Goal: Transaction & Acquisition: Subscribe to service/newsletter

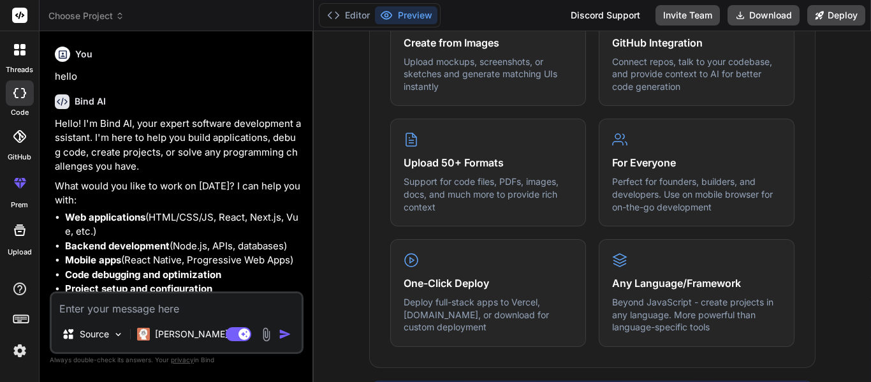
scroll to position [602, 0]
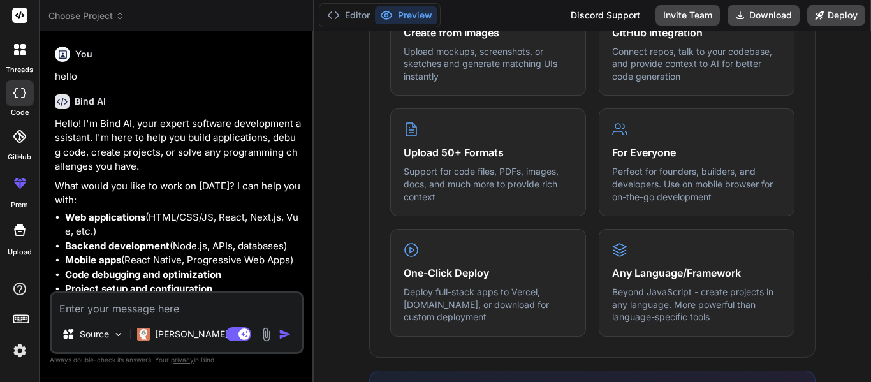
click at [15, 353] on img at bounding box center [20, 351] width 22 height 22
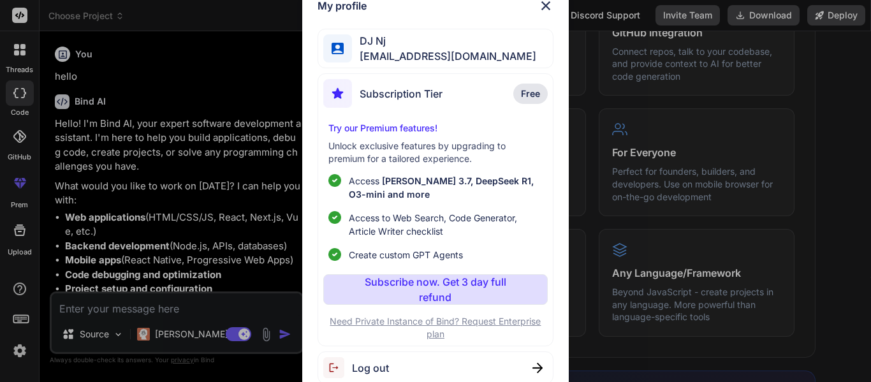
click at [546, 4] on img at bounding box center [545, 5] width 15 height 15
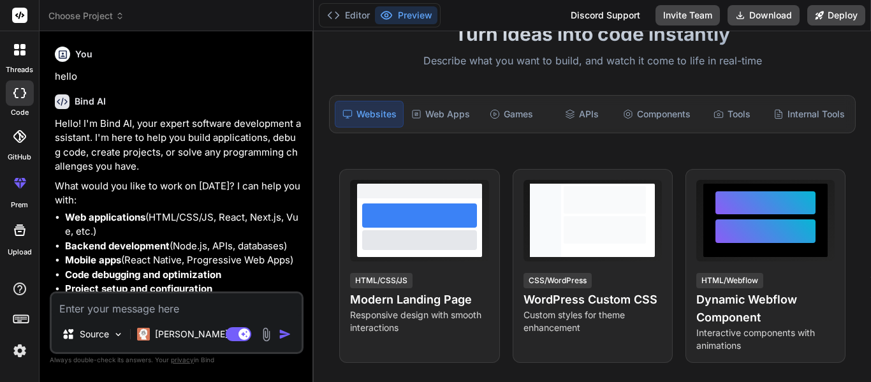
scroll to position [113, 0]
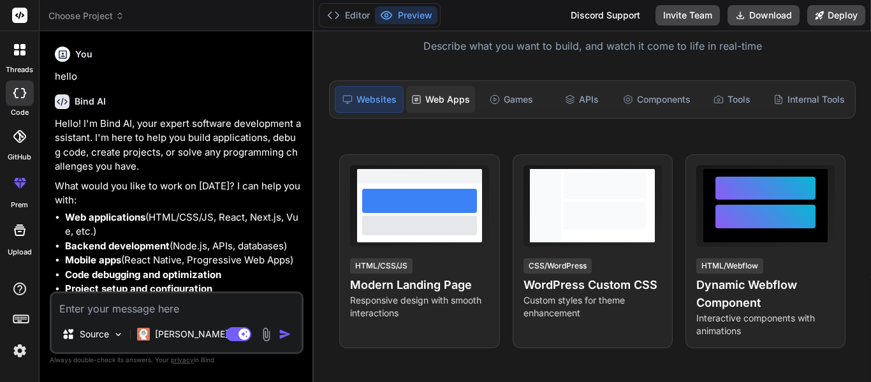
click at [438, 99] on div "Web Apps" at bounding box center [440, 99] width 69 height 27
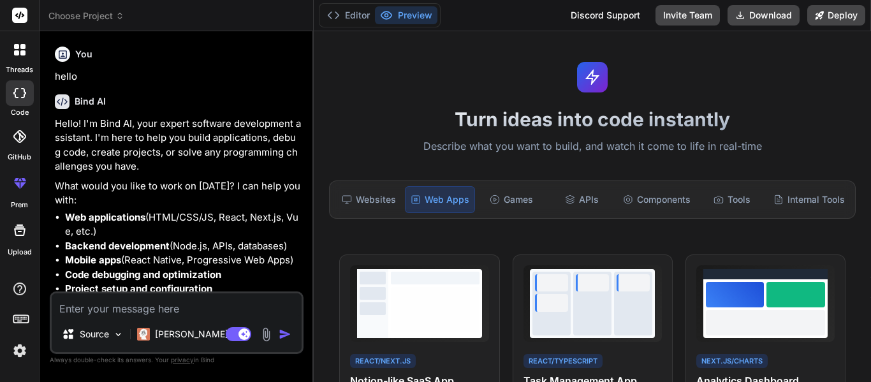
scroll to position [0, 0]
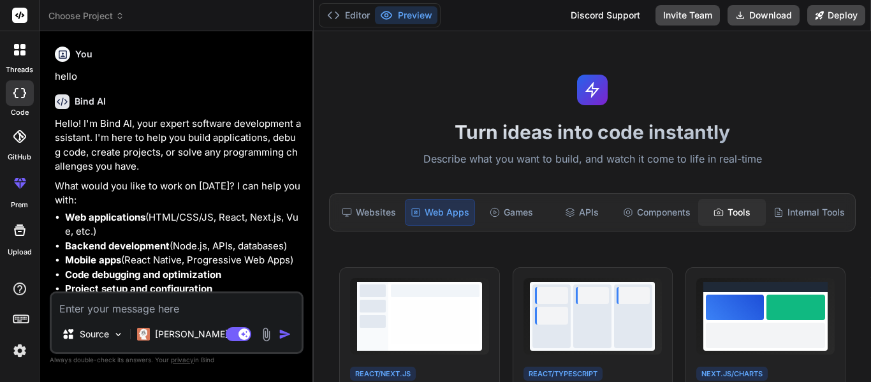
click at [744, 214] on div "Tools" at bounding box center [732, 212] width 68 height 27
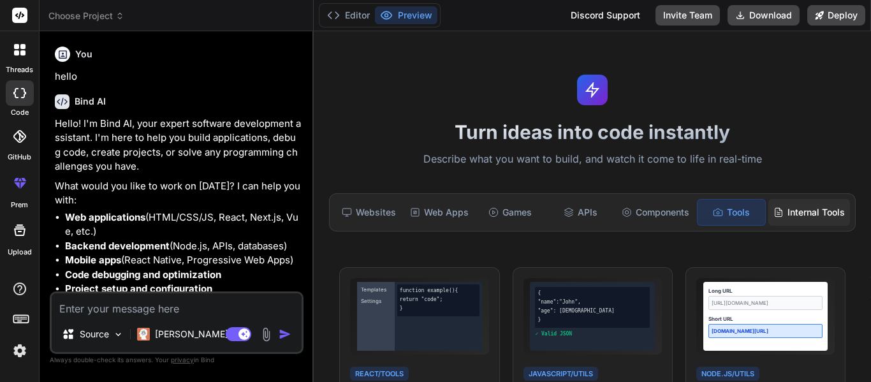
click at [804, 222] on div "Internal Tools" at bounding box center [809, 212] width 82 height 27
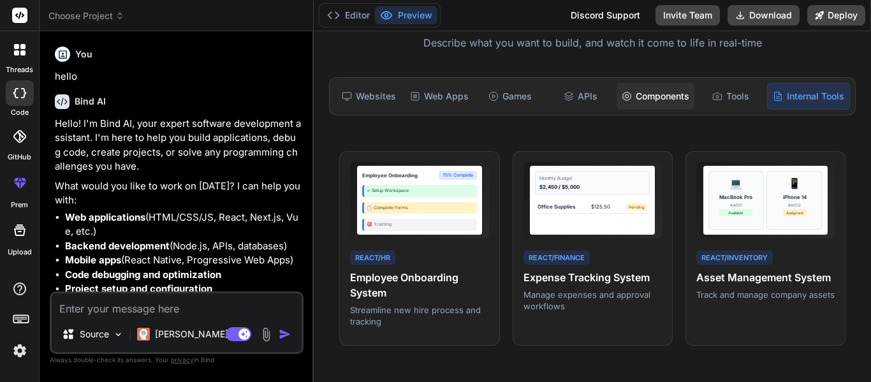
scroll to position [92, 0]
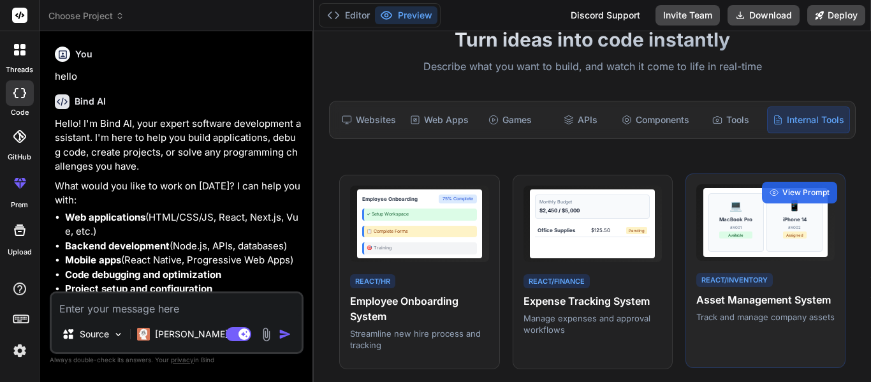
click at [719, 215] on div "MacBook Pro" at bounding box center [735, 219] width 33 height 8
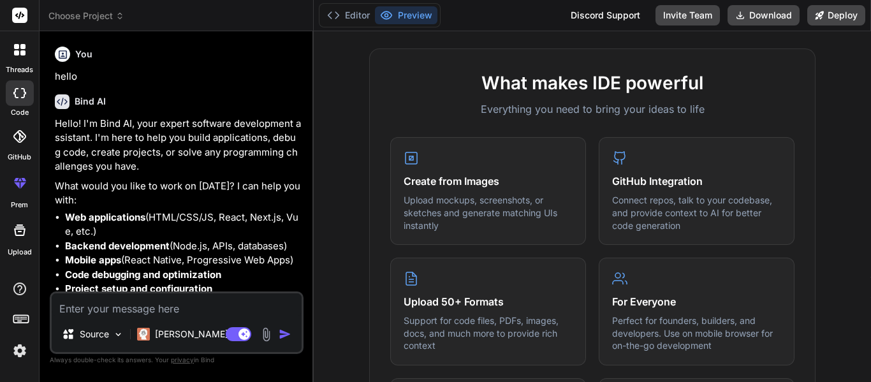
scroll to position [461, 0]
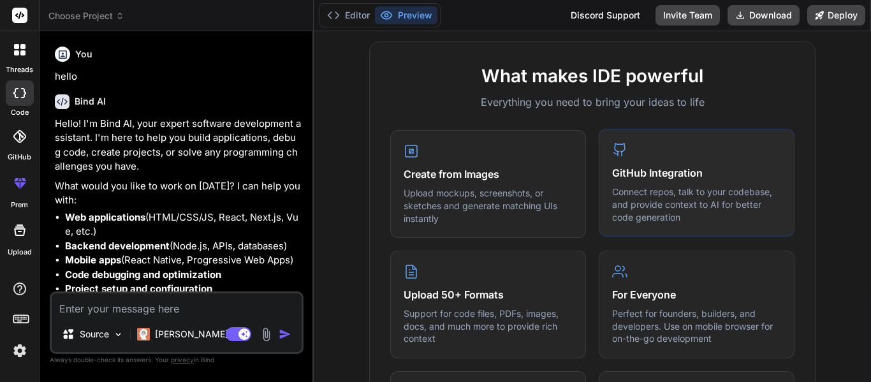
click at [637, 178] on h4 "GitHub Integration" at bounding box center [696, 172] width 169 height 15
click at [635, 180] on div "GitHub Integration Connect repos, talk to your codebase, and provide context to…" at bounding box center [696, 183] width 196 height 108
click at [653, 182] on div "GitHub Integration Connect repos, talk to your codebase, and provide context to…" at bounding box center [696, 183] width 196 height 108
click at [645, 211] on p "Connect repos, talk to your codebase, and provide context to AI for better code…" at bounding box center [696, 204] width 169 height 38
click at [614, 145] on icon at bounding box center [619, 149] width 15 height 15
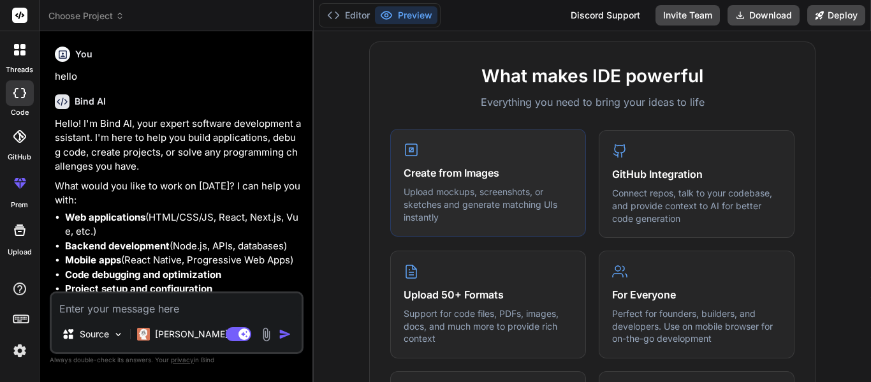
click at [444, 159] on div "Create from Images Upload mockups, screenshots, or sketches and generate matchi…" at bounding box center [488, 183] width 196 height 108
click at [705, 189] on p "Connect repos, talk to your codebase, and provide context to AI for better code…" at bounding box center [696, 204] width 169 height 38
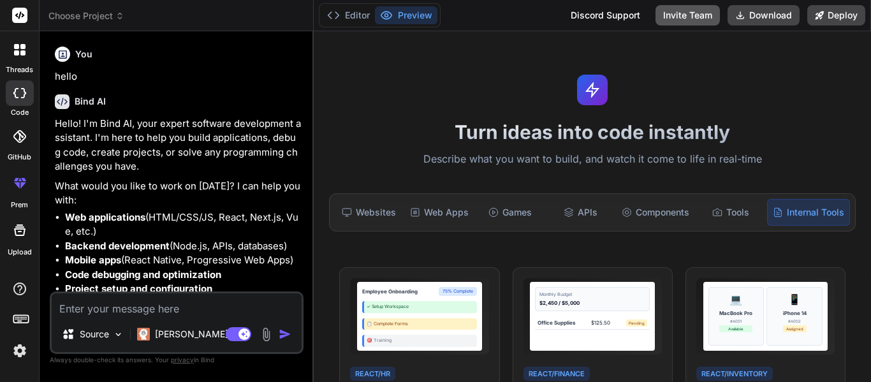
click at [672, 17] on button "Invite Team" at bounding box center [687, 15] width 64 height 20
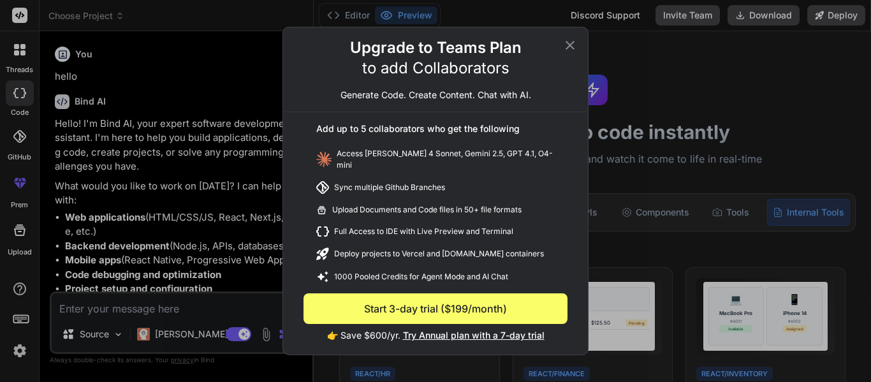
click at [572, 45] on icon at bounding box center [569, 45] width 9 height 9
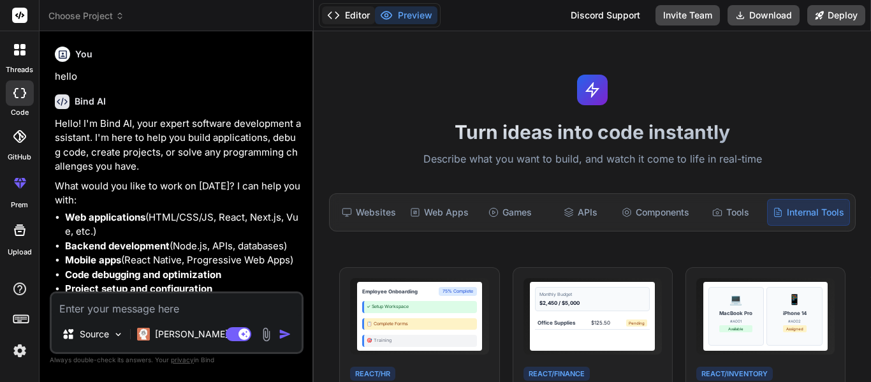
click at [346, 13] on button "Editor" at bounding box center [348, 15] width 53 height 18
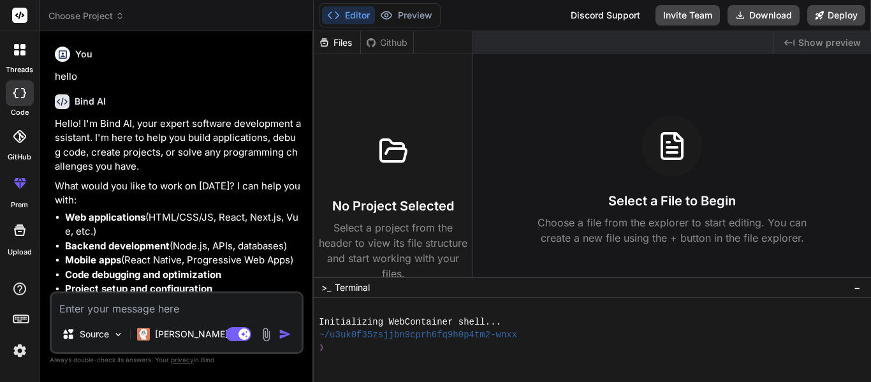
click at [405, 154] on icon at bounding box center [392, 151] width 25 height 22
click at [368, 41] on icon at bounding box center [371, 43] width 10 height 10
click at [379, 40] on div "Github" at bounding box center [387, 42] width 52 height 13
click at [164, 340] on div "[PERSON_NAME] 4 S.." at bounding box center [193, 333] width 123 height 25
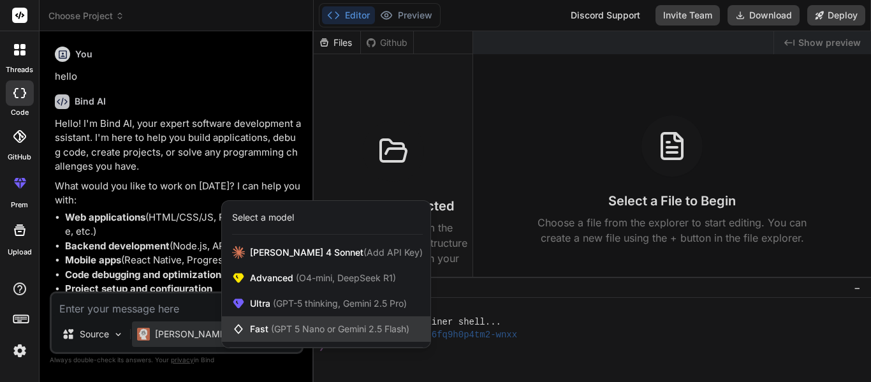
click at [277, 326] on span "(GPT 5 Nano or Gemini 2.5 Flash)" at bounding box center [340, 328] width 138 height 11
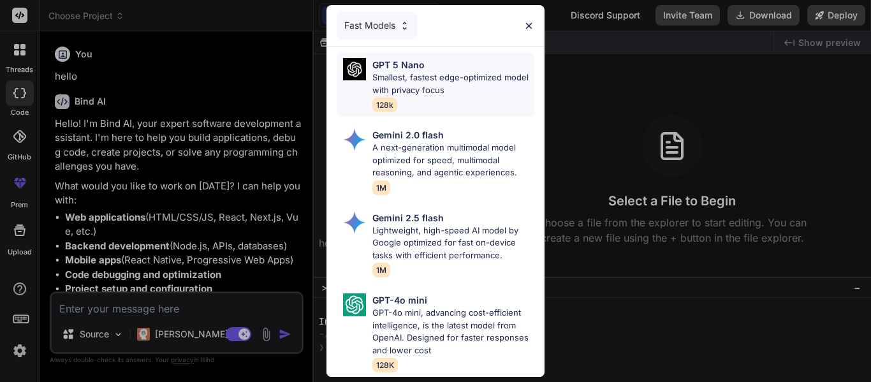
click at [494, 103] on div "GPT 5 Nano Smallest, fastest edge-optimized model with privacy focus 128k" at bounding box center [453, 85] width 162 height 54
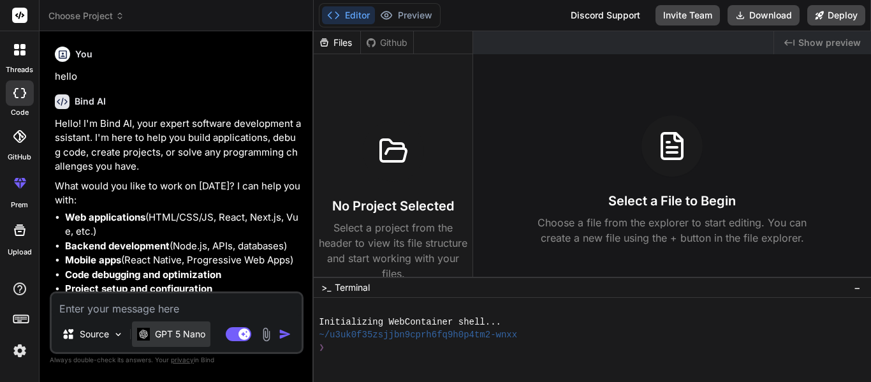
click at [152, 328] on div "GPT 5 Nano" at bounding box center [171, 334] width 68 height 13
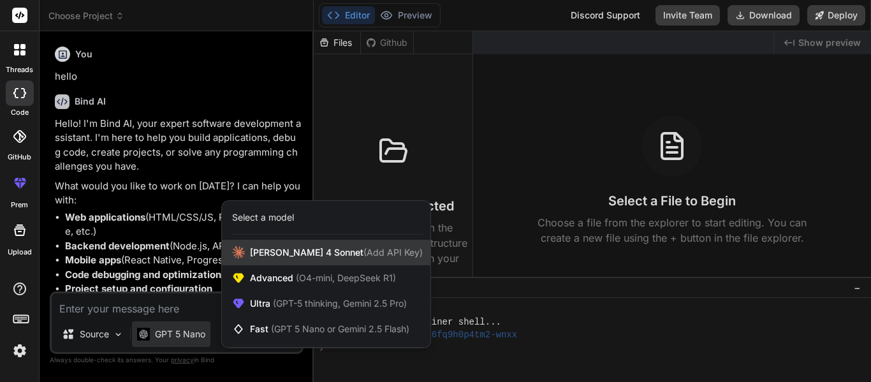
click at [363, 256] on span "(Add API Key)" at bounding box center [392, 252] width 59 height 11
type textarea "x"
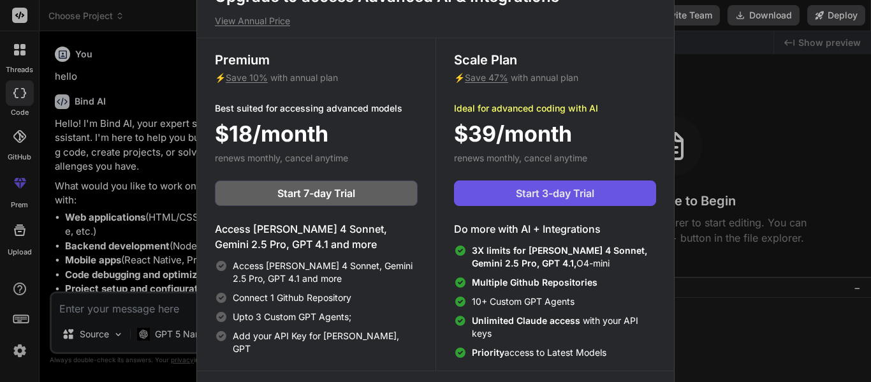
click at [525, 202] on button "Start 3-day Trial" at bounding box center [555, 192] width 202 height 25
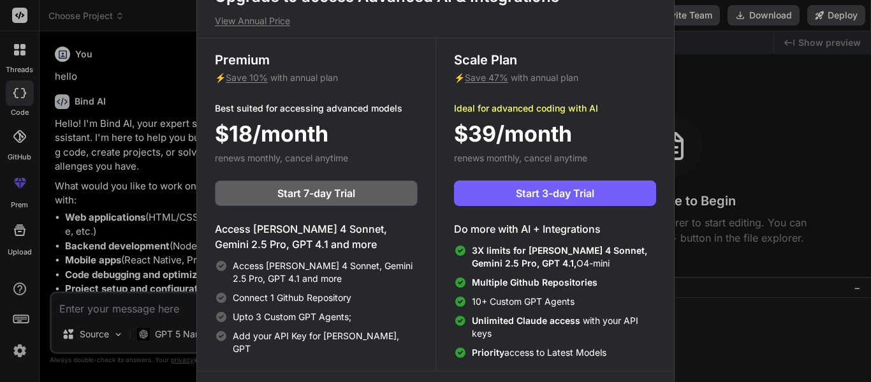
click at [728, 38] on div "Upgrade to access Advanced AI & Integrations View Annual Price Premium ⚡ Save 1…" at bounding box center [435, 191] width 871 height 382
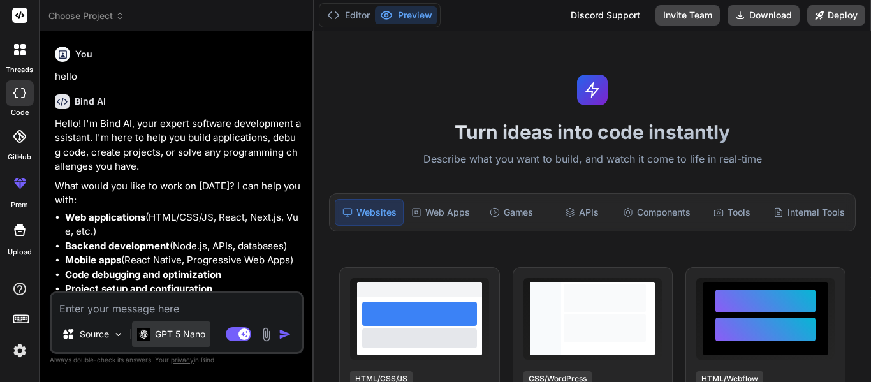
click at [182, 329] on p "GPT 5 Nano" at bounding box center [180, 334] width 50 height 13
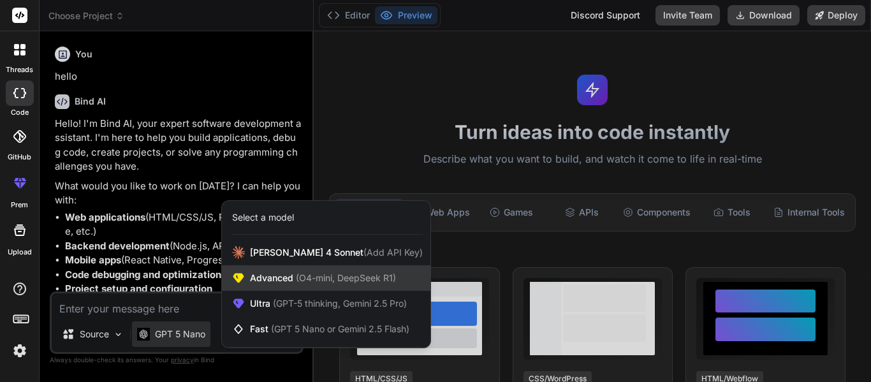
click at [317, 275] on span "(O4-mini, DeepSeek R1)" at bounding box center [344, 277] width 103 height 11
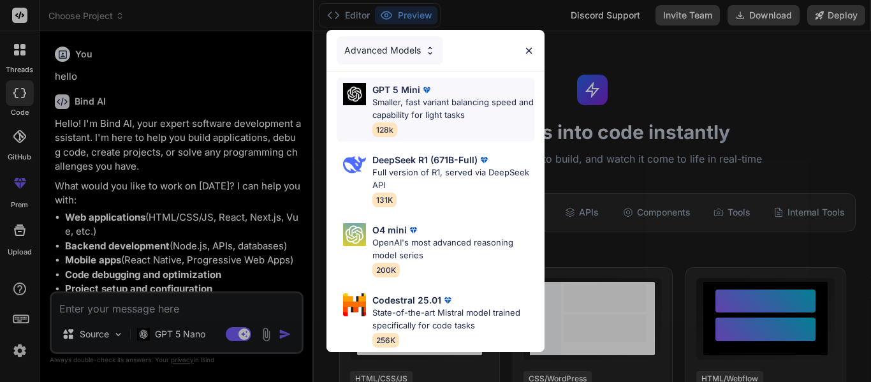
click at [389, 95] on p "GPT 5 Mini" at bounding box center [396, 89] width 48 height 13
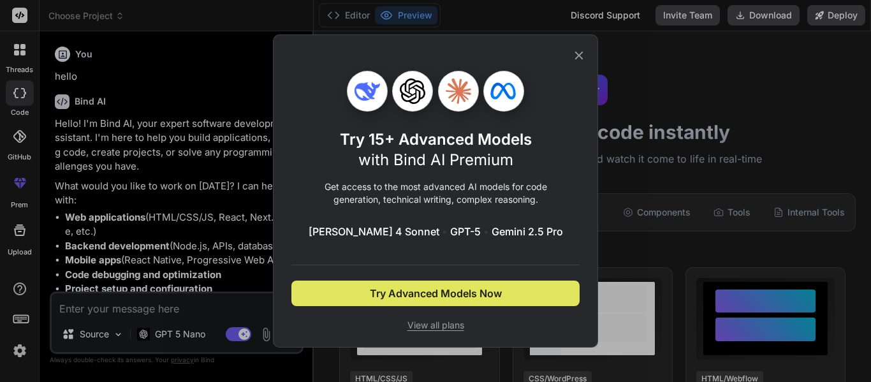
click at [486, 296] on span "Try Advanced Models Now" at bounding box center [436, 293] width 132 height 15
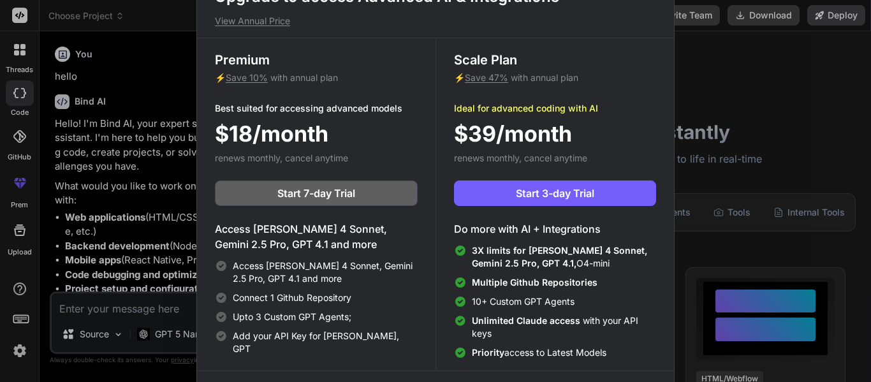
click at [661, 33] on div "Upgrade to access Advanced AI & Integrations View Annual Price Premium ⚡ Save 1…" at bounding box center [435, 194] width 477 height 415
click at [737, 82] on div "Upgrade to access Advanced AI & Integrations View Annual Price Premium ⚡ Save 1…" at bounding box center [435, 191] width 871 height 382
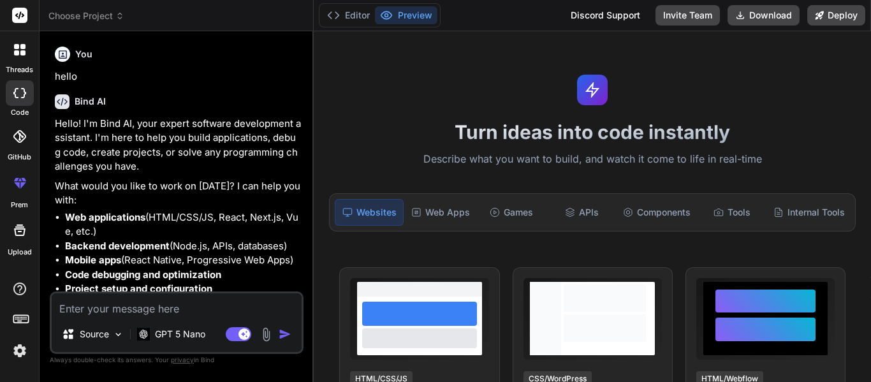
click at [169, 301] on textarea at bounding box center [177, 304] width 250 height 23
click at [105, 333] on p "Source" at bounding box center [94, 334] width 29 height 13
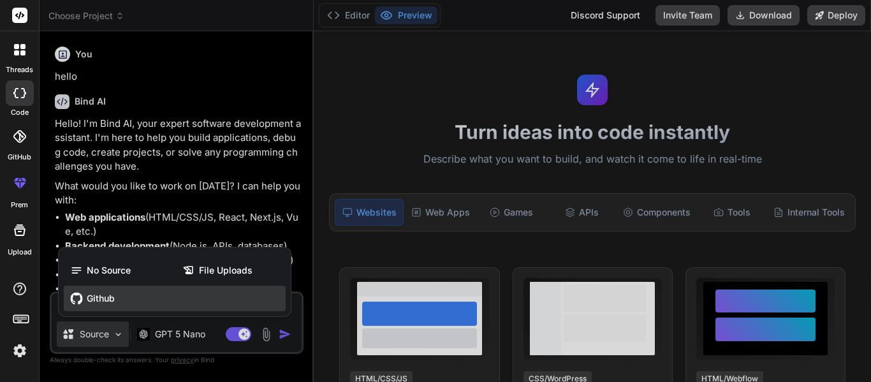
click at [117, 302] on div "Github" at bounding box center [175, 298] width 222 height 25
type textarea "x"
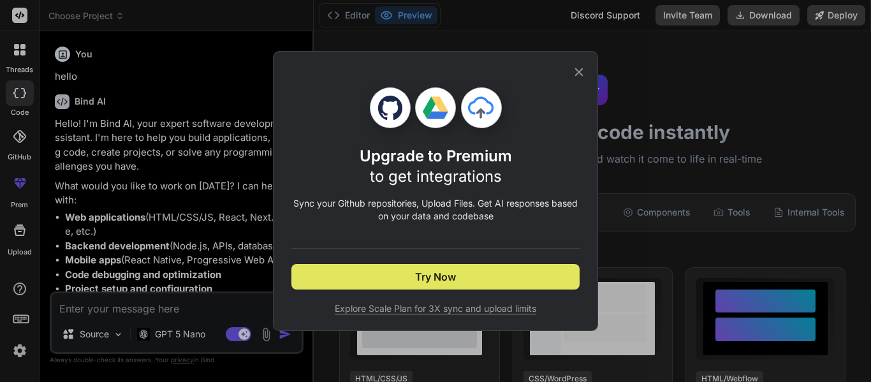
click at [454, 273] on span "Try Now" at bounding box center [435, 276] width 41 height 15
